Goal: Communication & Community: Ask a question

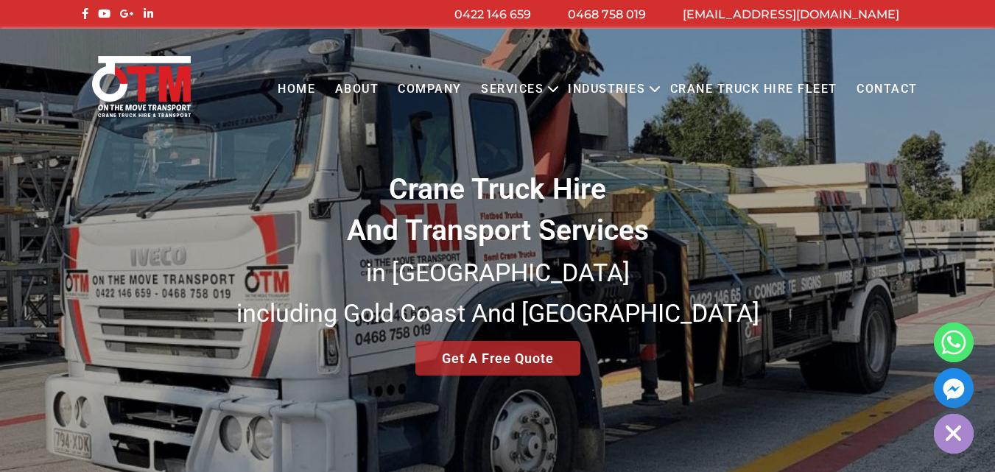
click at [883, 83] on link "Contact" at bounding box center [887, 89] width 80 height 41
click at [884, 84] on link "Contact" at bounding box center [887, 89] width 80 height 41
click at [847, 69] on link "Contact" at bounding box center [887, 89] width 80 height 41
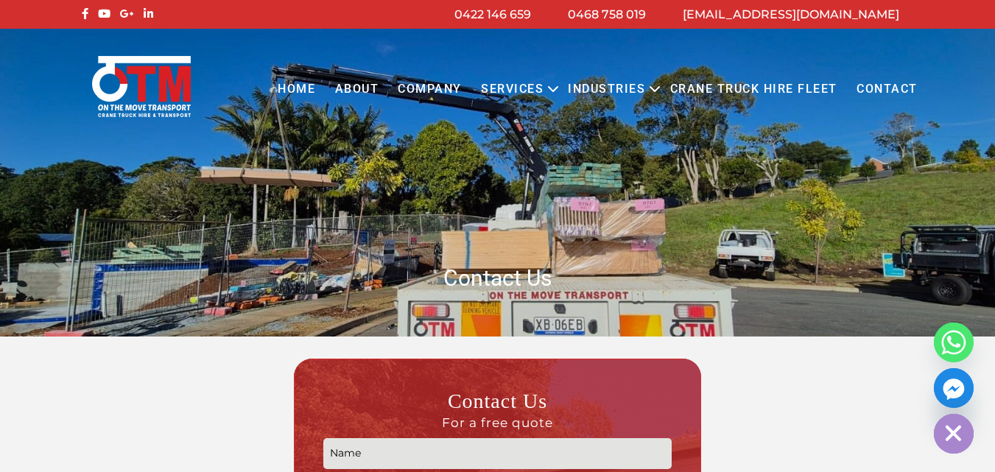
scroll to position [221, 0]
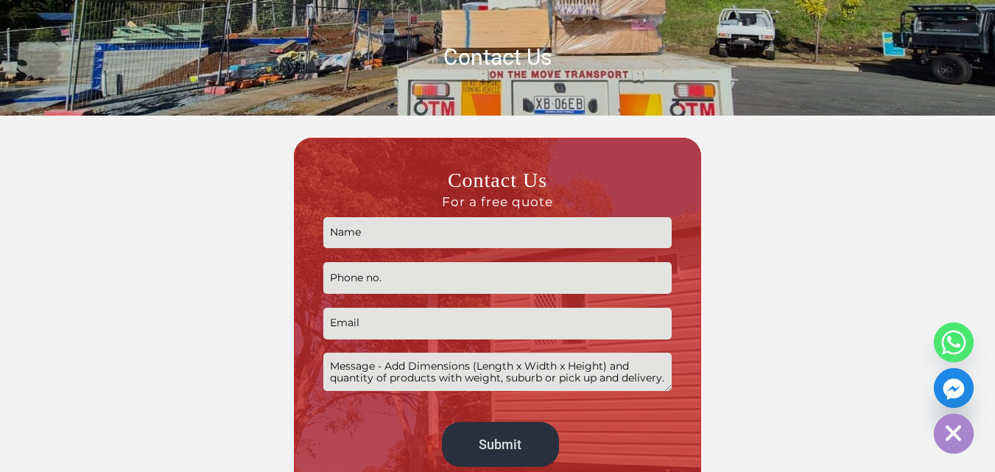
click at [362, 234] on input "Contact form" at bounding box center [497, 233] width 348 height 32
type input "[PERSON_NAME]"
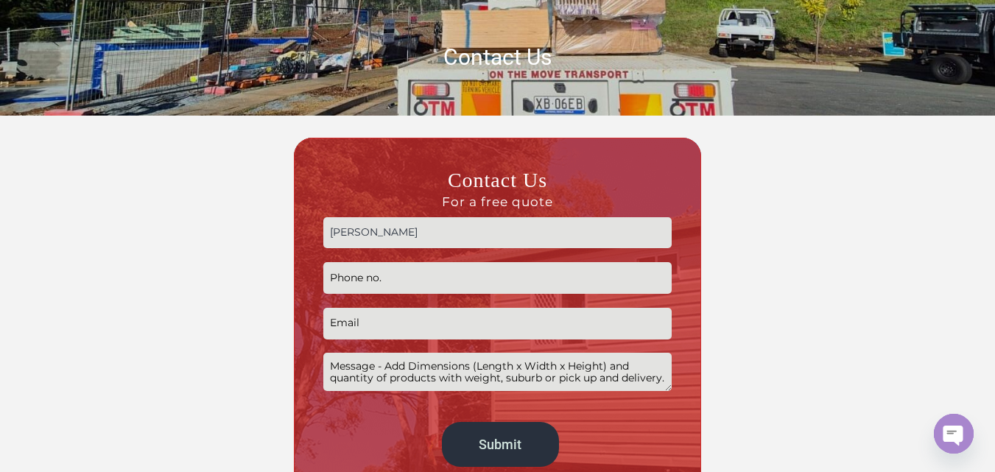
type input "09830152514"
type input "[EMAIL_ADDRESS][DOMAIN_NAME]"
click at [418, 360] on textarea "Contact form" at bounding box center [497, 372] width 348 height 38
click at [462, 361] on textarea "Contact form" at bounding box center [497, 372] width 348 height 38
paste textarea "Lor ipsum, Dolo sit ame cons adipisci eli seddo eius. Te'in utl etdo magnaal en…"
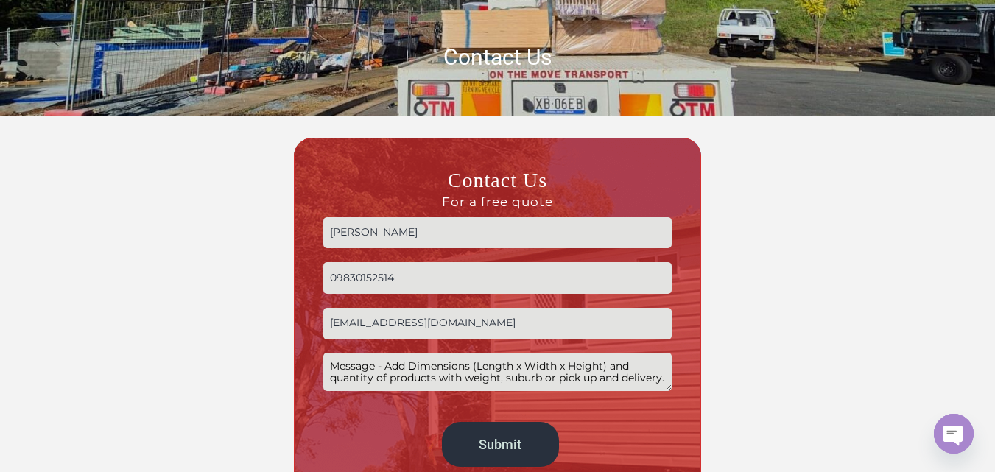
type textarea "Lor ipsum, Dolo sit ame cons adipisci eli seddo eius. Te'in utl etdo magnaal en…"
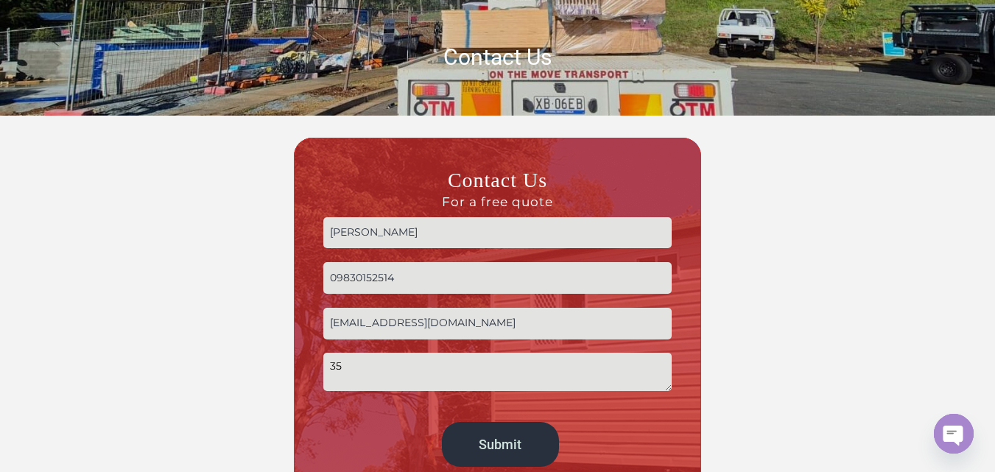
type textarea "3"
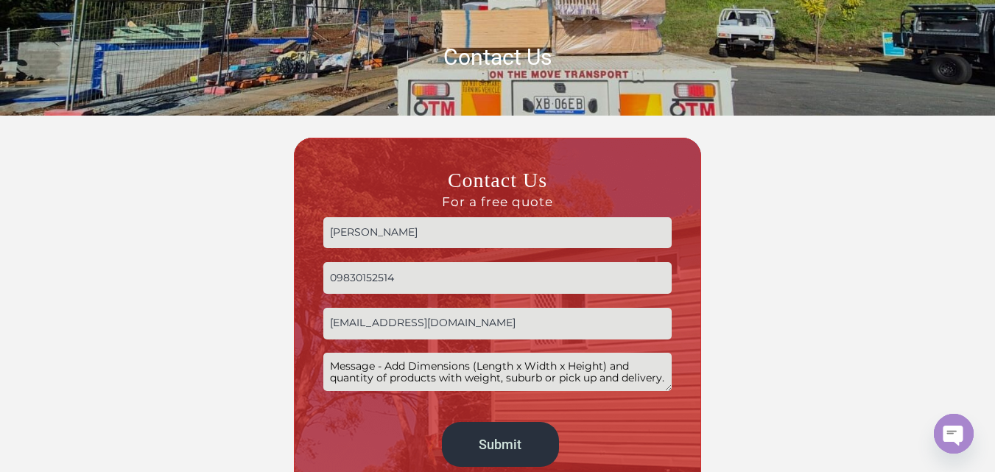
drag, startPoint x: 309, startPoint y: 435, endPoint x: 414, endPoint y: 393, distance: 113.6
click at [308, 435] on div "Contact Us For a free quote [PERSON_NAME] 09830152514 [EMAIL_ADDRESS][DOMAIN_NA…" at bounding box center [497, 320] width 407 height 365
drag, startPoint x: 529, startPoint y: 327, endPoint x: 521, endPoint y: 333, distance: 10.0
click at [529, 327] on input "[EMAIL_ADDRESS][DOMAIN_NAME]" at bounding box center [497, 324] width 348 height 32
click at [344, 357] on textarea "Contact form" at bounding box center [497, 372] width 348 height 38
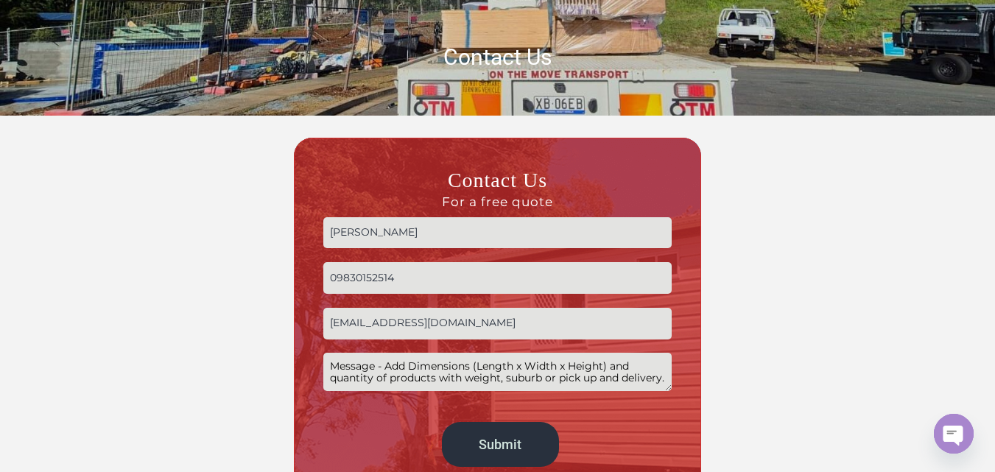
paste textarea "SEO offer and lots of other related services with an affordable price"
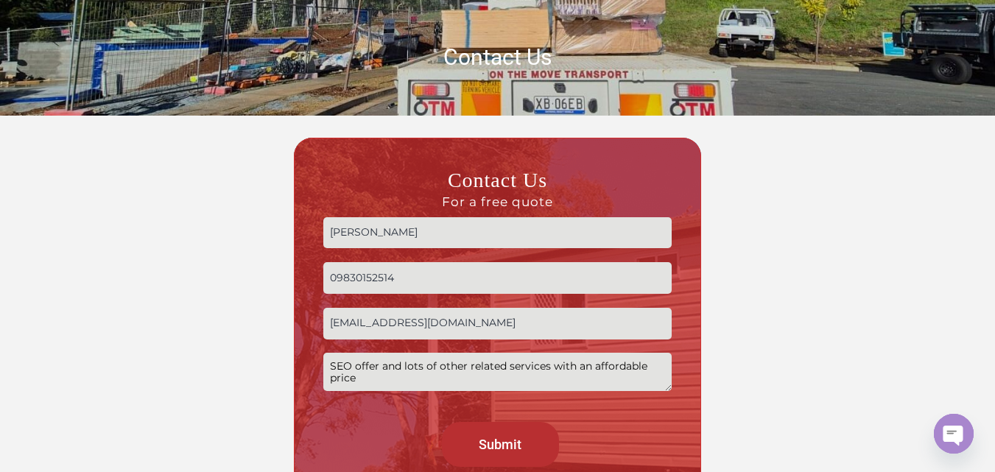
type textarea "SEO offer and lots of other related services with an affordable price"
click at [491, 443] on input "Submit" at bounding box center [500, 444] width 117 height 45
click at [442, 422] on input "Submit" at bounding box center [500, 444] width 117 height 45
